Goal: Task Accomplishment & Management: Complete application form

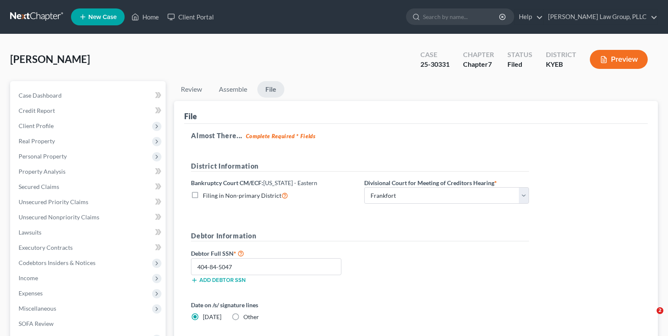
select select "2"
click at [149, 14] on link "Home" at bounding box center [145, 16] width 36 height 15
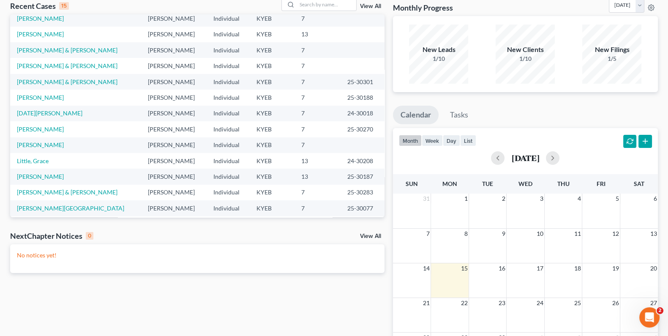
scroll to position [57, 0]
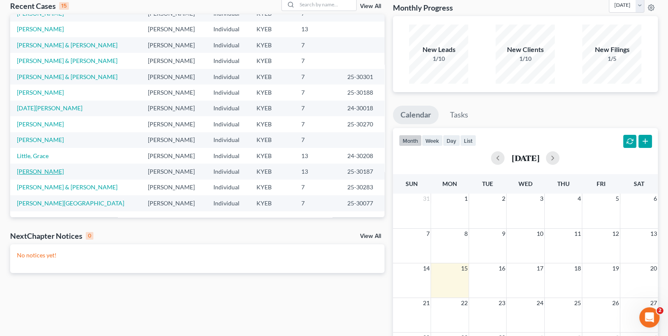
click at [40, 174] on link "[PERSON_NAME]" at bounding box center [40, 171] width 47 height 7
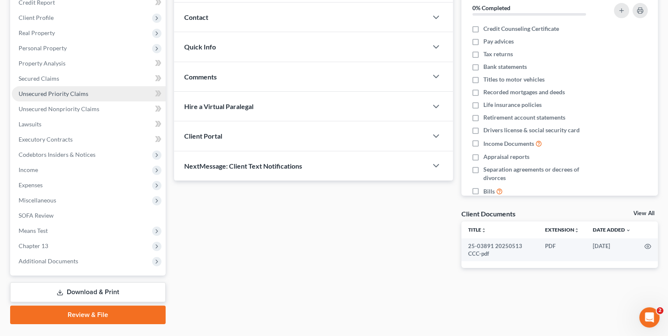
scroll to position [117, 0]
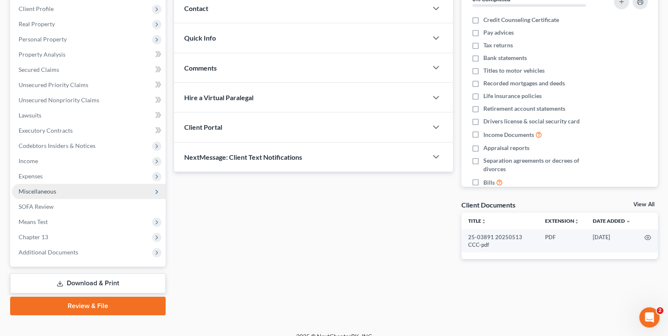
click at [55, 194] on span "Miscellaneous" at bounding box center [38, 191] width 38 height 7
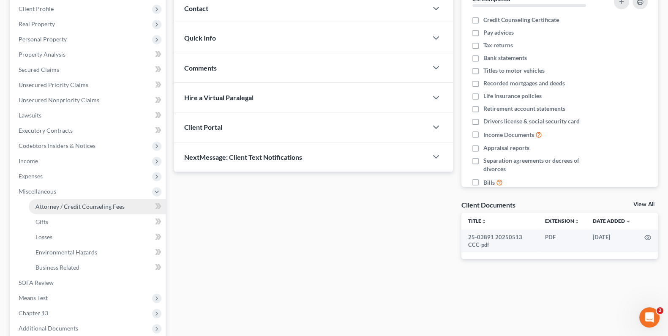
click at [55, 208] on span "Attorney / Credit Counseling Fees" at bounding box center [80, 206] width 89 height 7
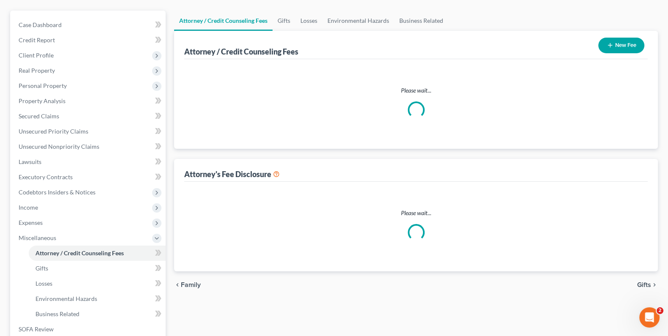
select select "0"
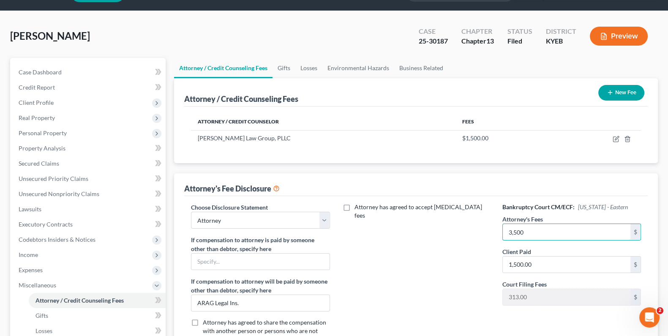
scroll to position [46, 0]
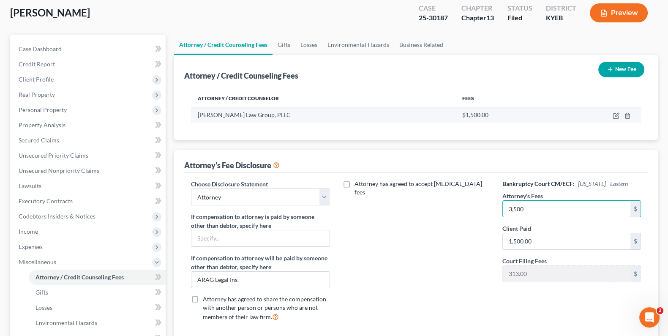
type input "3,500"
click at [612, 115] on td at bounding box center [597, 115] width 87 height 16
click at [617, 113] on icon "button" at bounding box center [617, 115] width 4 height 4
select select "18"
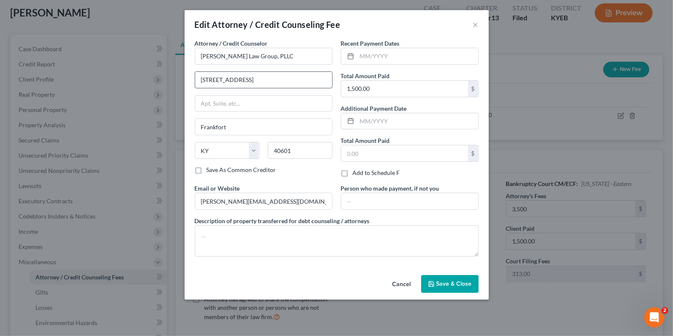
click at [319, 79] on input "[STREET_ADDRESS]" at bounding box center [263, 80] width 137 height 16
type input "[STREET_ADDRESS]"
click at [298, 186] on div "Email or Website [PERSON_NAME][EMAIL_ADDRESS][DOMAIN_NAME]" at bounding box center [264, 197] width 146 height 26
click at [446, 282] on span "Save & Close" at bounding box center [455, 283] width 36 height 7
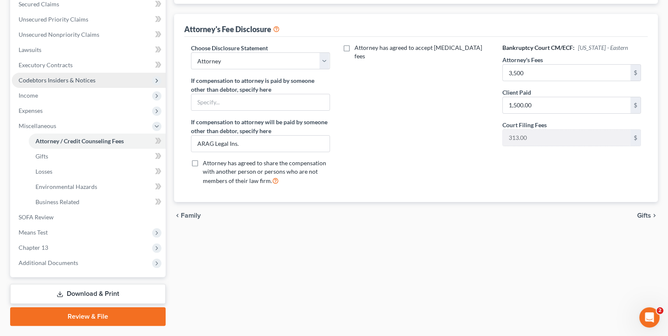
scroll to position [204, 0]
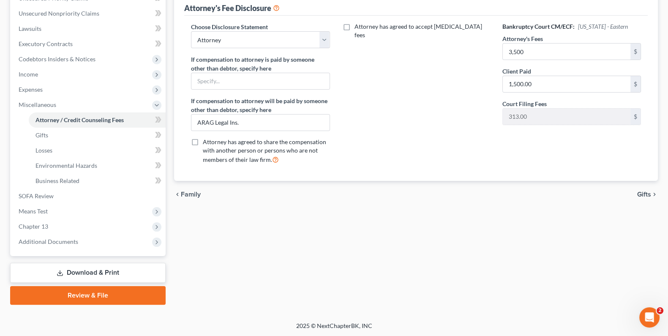
click at [68, 271] on link "Download & Print" at bounding box center [88, 273] width 156 height 20
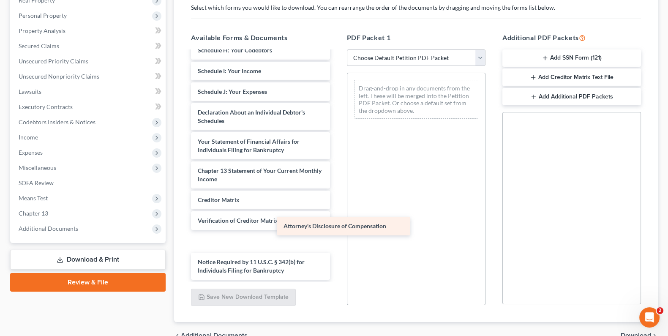
scroll to position [197, 0]
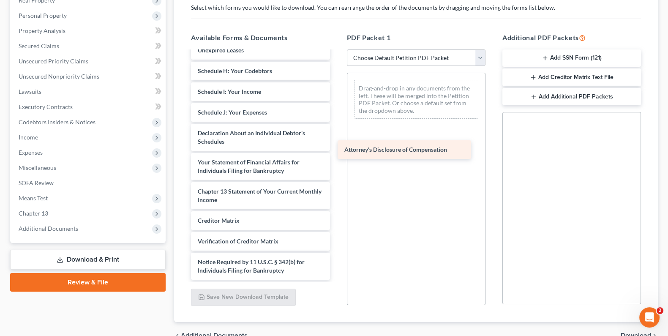
drag, startPoint x: 234, startPoint y: 268, endPoint x: 381, endPoint y: 146, distance: 191.3
click at [336, 146] on div "Attorney's Disclosure of Compensation 25-03891 20250513 CCC-pdf Voluntary Petit…" at bounding box center [260, 71] width 152 height 418
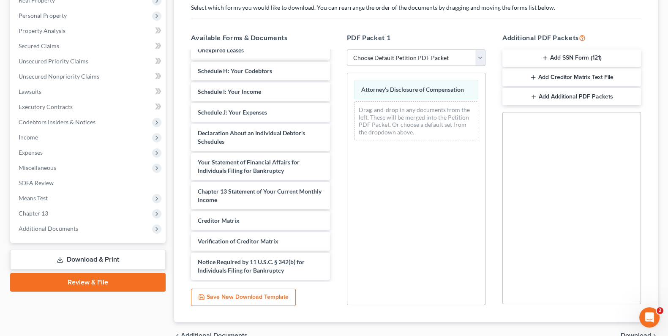
click at [478, 57] on select "Choose Default Petition PDF Packet Complete Bankruptcy Petition (all forms and …" at bounding box center [416, 57] width 139 height 17
select select "2"
click at [347, 49] on select "Choose Default Petition PDF Packet Complete Bankruptcy Petition (all forms and …" at bounding box center [416, 57] width 139 height 17
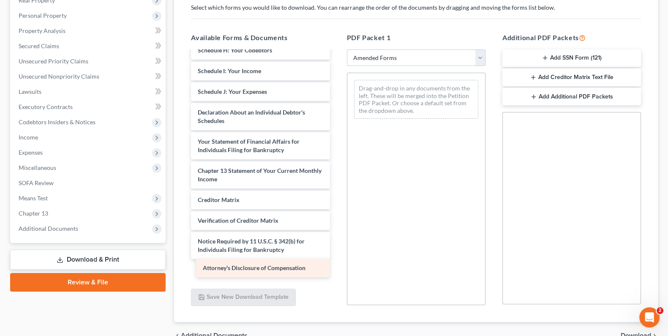
scroll to position [177, 0]
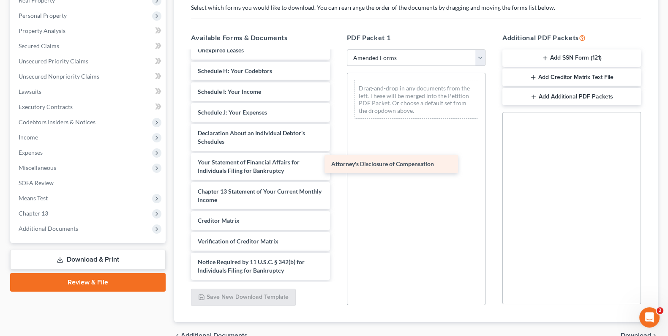
drag, startPoint x: 232, startPoint y: 267, endPoint x: 372, endPoint y: 148, distance: 183.6
click at [336, 148] on div "Attorney's Disclosure of Compensation Voluntary Petition for Individuals Filing…" at bounding box center [260, 81] width 152 height 397
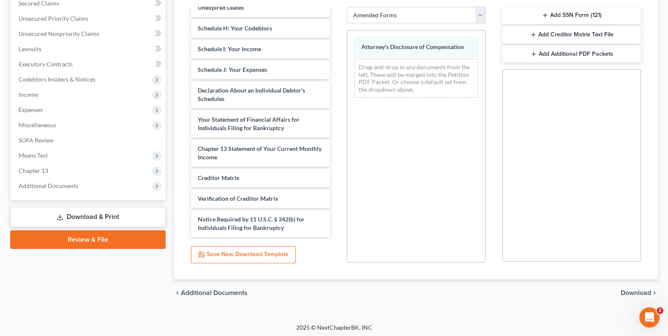
scroll to position [185, 0]
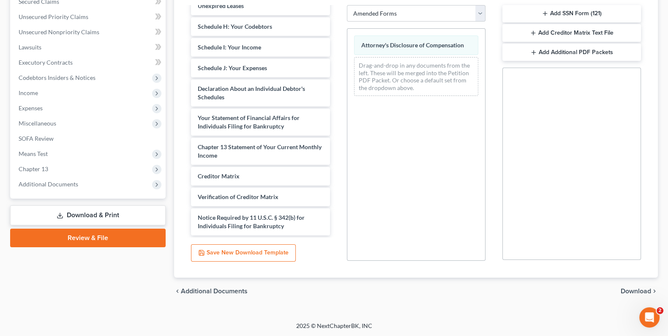
click at [633, 290] on span "Download" at bounding box center [636, 291] width 30 height 7
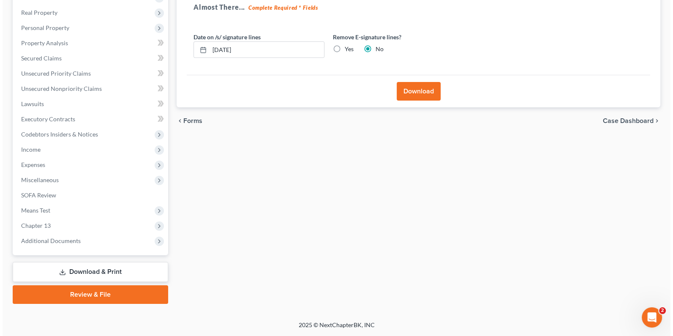
scroll to position [128, 0]
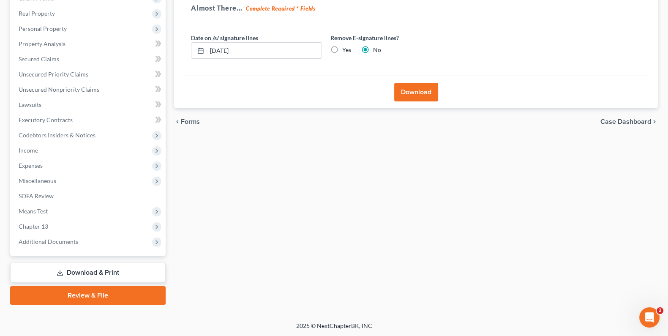
click at [415, 85] on button "Download" at bounding box center [416, 92] width 44 height 19
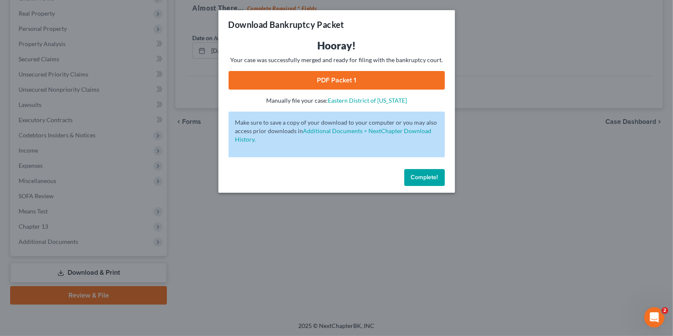
click at [339, 80] on link "PDF Packet 1" at bounding box center [337, 80] width 216 height 19
